Goal: Information Seeking & Learning: Learn about a topic

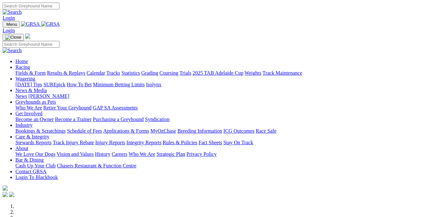
click at [34, 70] on link "Fields & Form" at bounding box center [30, 72] width 30 height 5
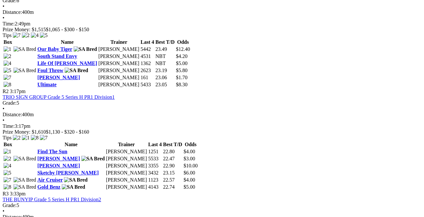
scroll to position [350, 0]
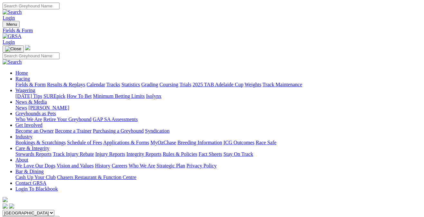
click at [85, 82] on link "Results & Replays" at bounding box center [66, 84] width 38 height 5
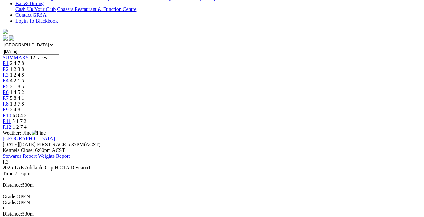
scroll to position [168, 0]
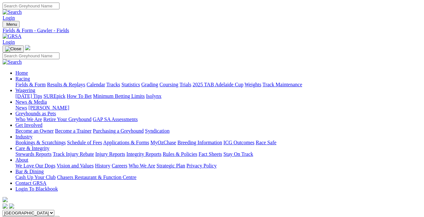
click at [26, 82] on link "Fields & Form" at bounding box center [30, 84] width 30 height 5
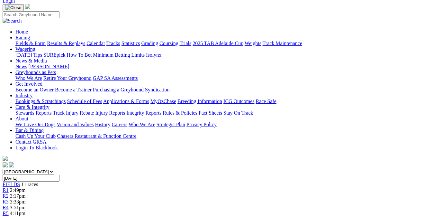
scroll to position [-1, 0]
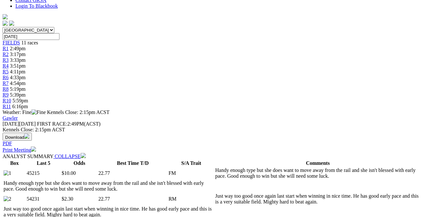
scroll to position [189, 0]
